Goal: Find specific page/section

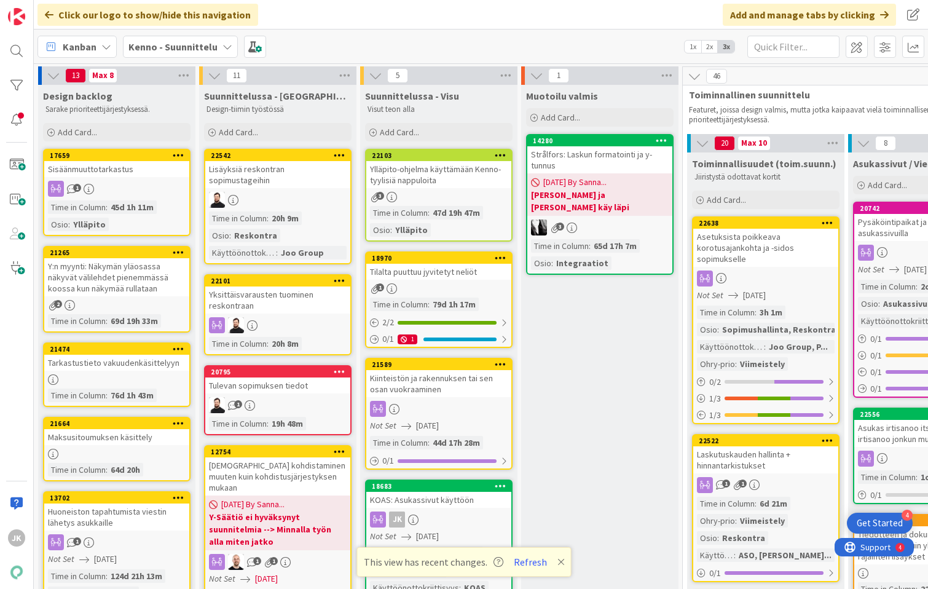
scroll to position [312, 3]
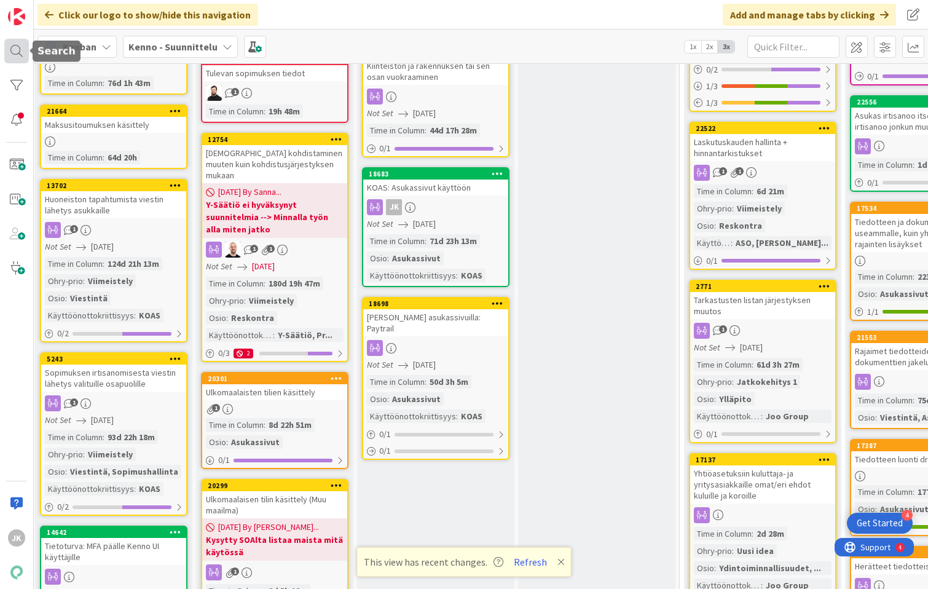
click at [15, 52] on div at bounding box center [16, 51] width 25 height 25
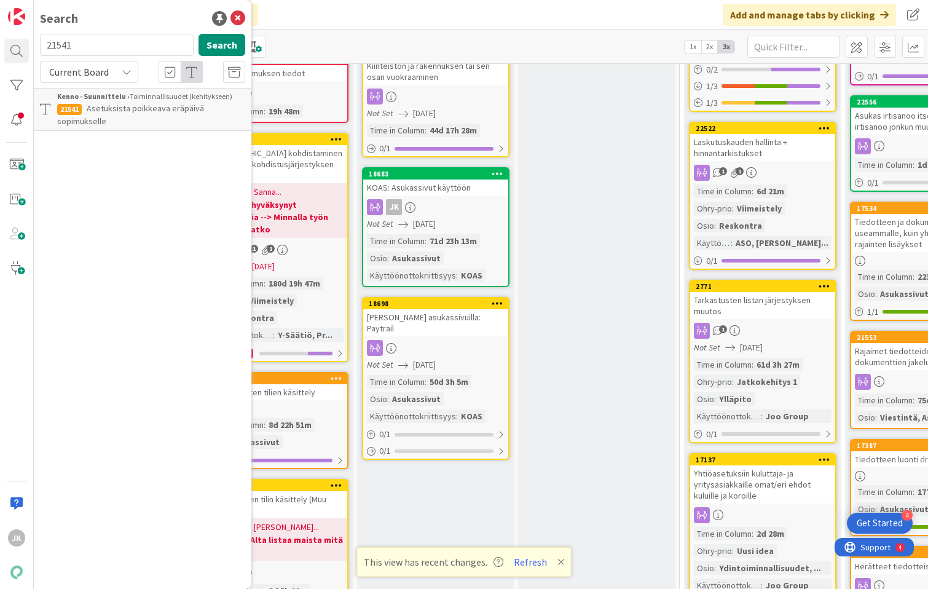
click at [134, 47] on input "21541" at bounding box center [117, 45] width 154 height 22
type input "22353"
click at [229, 51] on button "Search" at bounding box center [222, 45] width 47 height 22
click at [133, 68] on div "Current Board" at bounding box center [89, 72] width 98 height 22
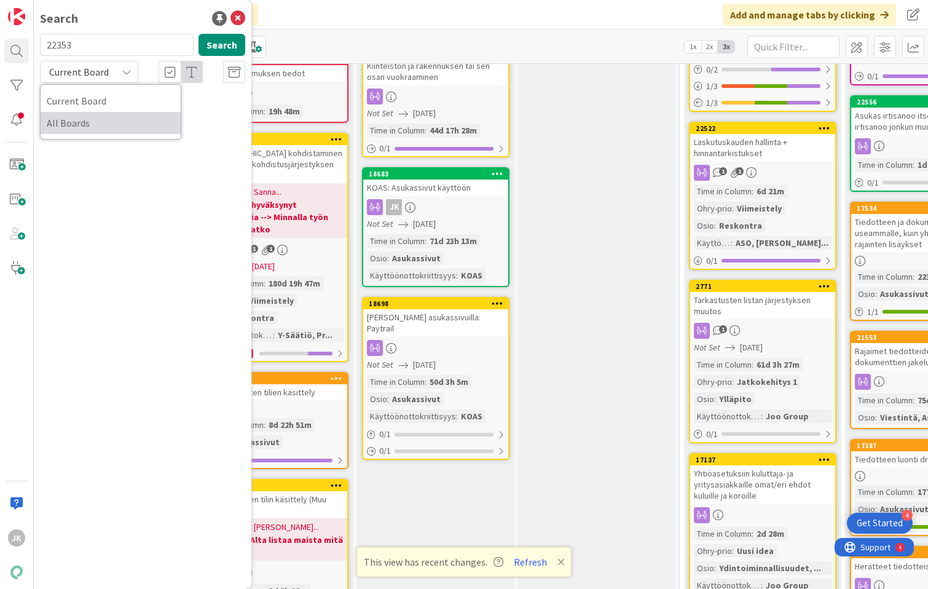
click at [117, 121] on span "All Boards" at bounding box center [111, 123] width 128 height 18
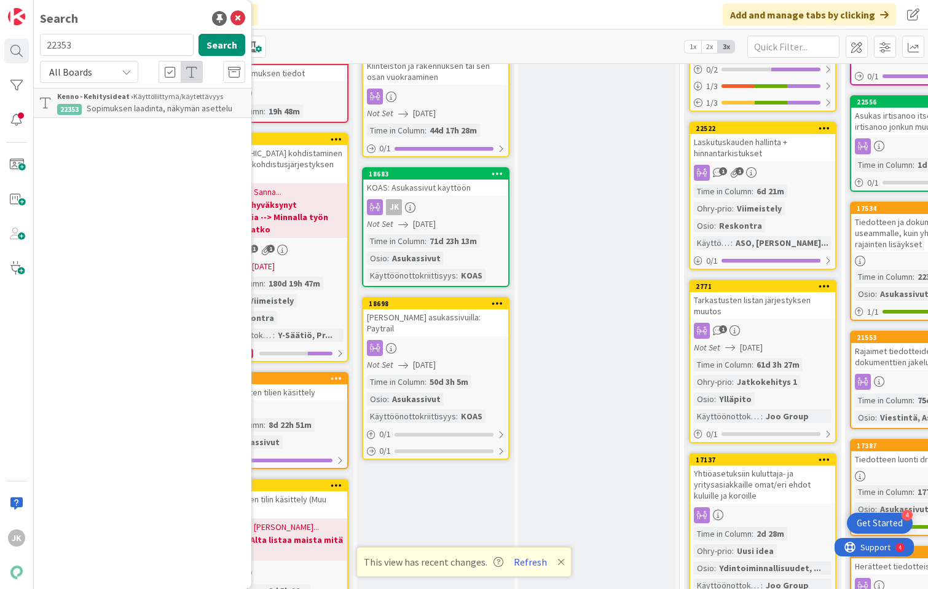
click at [171, 95] on div "Kenno - Kehitysideat › Käyttöliittymä/käytettävyys" at bounding box center [151, 96] width 188 height 11
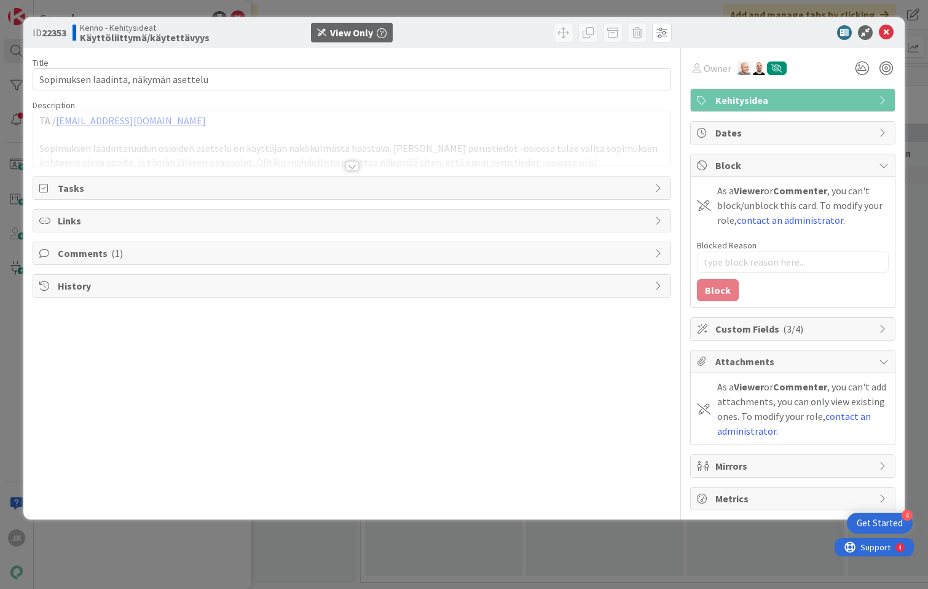
click at [353, 162] on div at bounding box center [352, 166] width 14 height 10
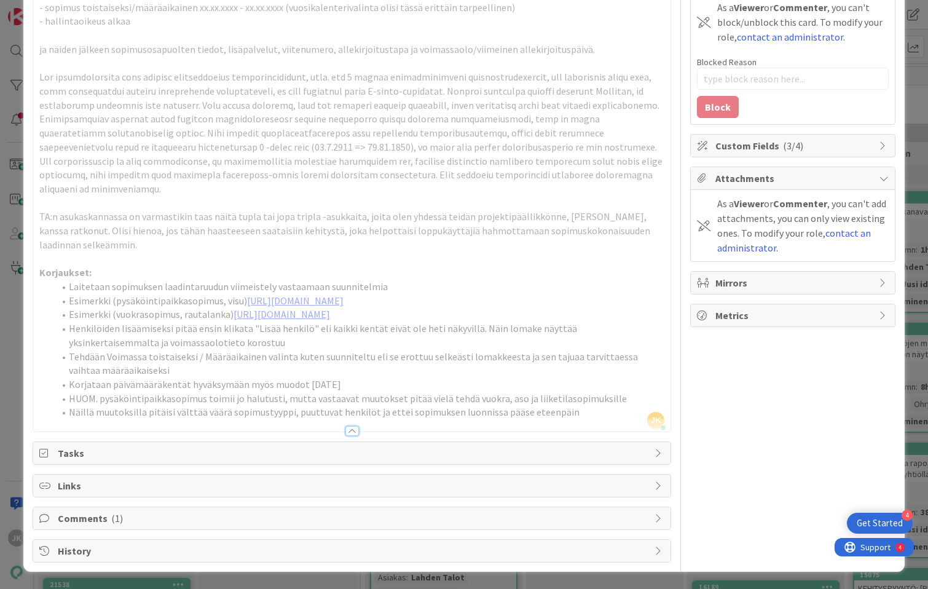
scroll to position [225, 0]
click at [259, 294] on link "[URL][DOMAIN_NAME]" at bounding box center [295, 300] width 96 height 12
click at [302, 330] on link "[URL][DOMAIN_NAME]" at bounding box center [331, 338] width 84 height 16
click at [247, 294] on link "[URL][DOMAIN_NAME]" at bounding box center [295, 300] width 96 height 12
click at [234, 308] on link "[URL][DOMAIN_NAME]" at bounding box center [282, 314] width 96 height 12
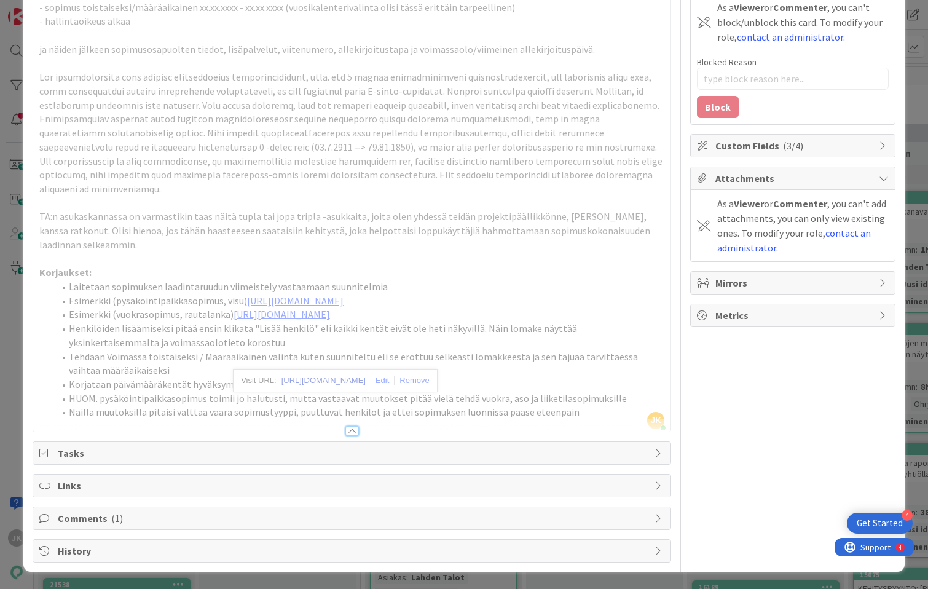
click at [303, 372] on link "[URL][DOMAIN_NAME]" at bounding box center [324, 380] width 84 height 16
type textarea "x"
